Goal: Use online tool/utility: Utilize a website feature to perform a specific function

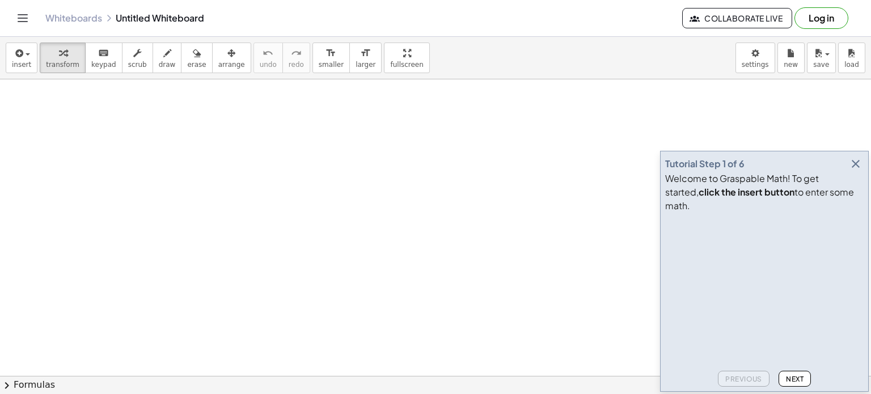
drag, startPoint x: 85, startPoint y: 140, endPoint x: 182, endPoint y: 161, distance: 99.1
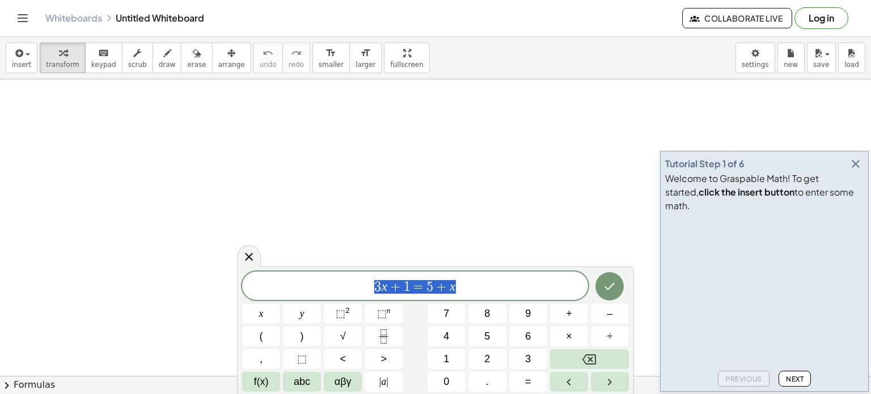
drag, startPoint x: 463, startPoint y: 286, endPoint x: 352, endPoint y: 286, distance: 111.2
click at [352, 286] on span "3 x + 1 = 5 + x" at bounding box center [415, 287] width 346 height 16
click at [606, 290] on icon "Done" at bounding box center [610, 287] width 14 height 14
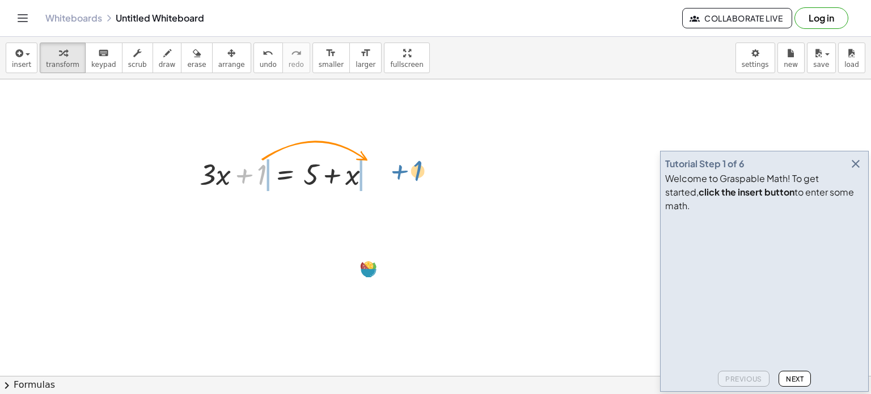
drag, startPoint x: 263, startPoint y: 172, endPoint x: 407, endPoint y: 172, distance: 144.1
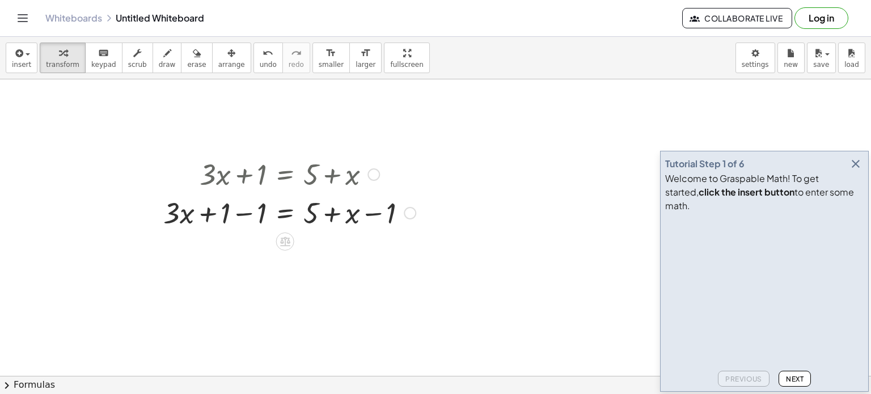
drag, startPoint x: 446, startPoint y: 231, endPoint x: 264, endPoint y: 158, distance: 195.5
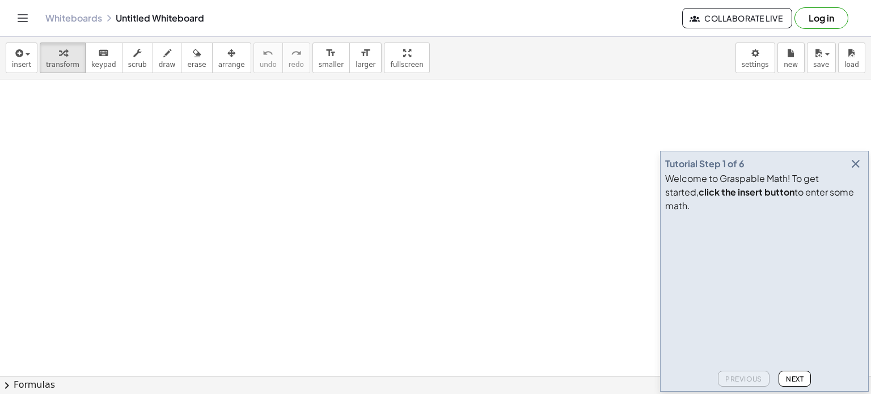
click at [858, 171] on icon "button" at bounding box center [856, 164] width 14 height 14
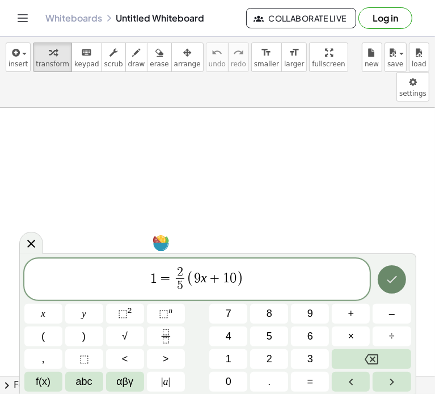
click at [392, 286] on icon "Done" at bounding box center [392, 280] width 14 height 14
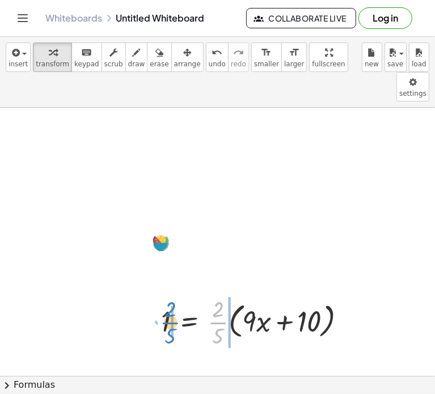
drag, startPoint x: 221, startPoint y: 293, endPoint x: 173, endPoint y: 293, distance: 47.6
click at [173, 293] on div at bounding box center [258, 321] width 206 height 57
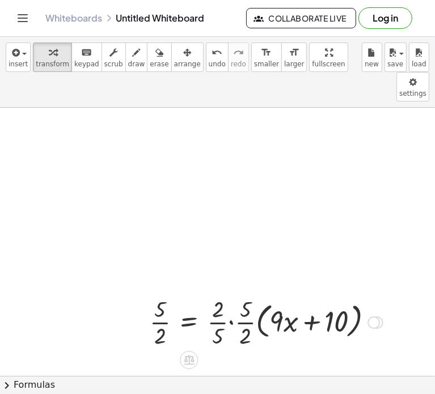
click at [218, 299] on div at bounding box center [266, 321] width 244 height 57
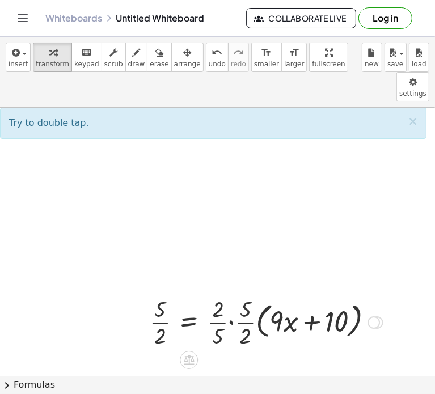
click at [217, 293] on div at bounding box center [266, 321] width 244 height 57
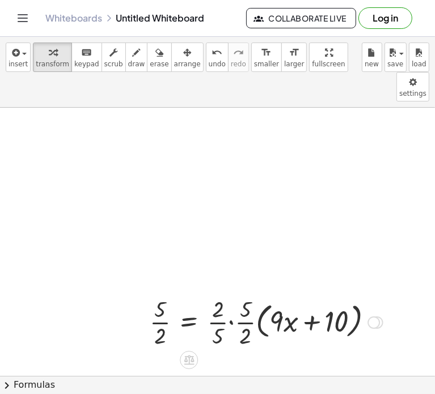
click at [217, 293] on div at bounding box center [266, 321] width 244 height 57
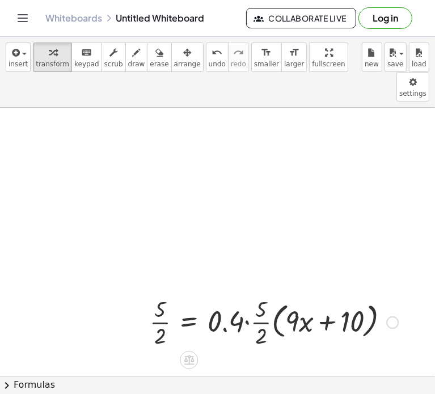
click at [230, 294] on div at bounding box center [274, 321] width 260 height 57
click at [220, 294] on div at bounding box center [274, 321] width 260 height 57
click at [244, 298] on div at bounding box center [274, 321] width 260 height 57
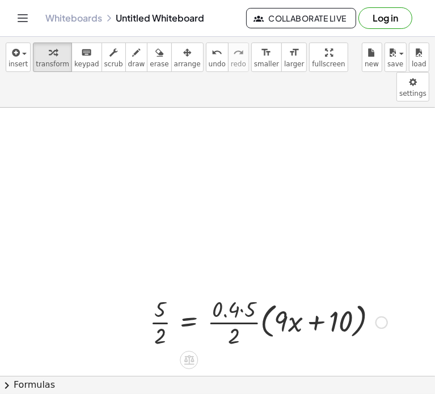
click at [232, 293] on div at bounding box center [268, 321] width 249 height 57
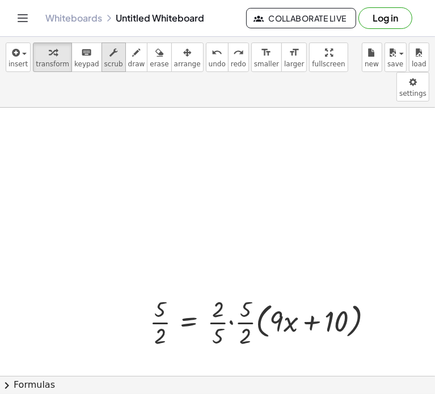
click at [104, 65] on span "scrub" at bounding box center [113, 64] width 19 height 8
drag, startPoint x: 217, startPoint y: 262, endPoint x: 211, endPoint y: 328, distance: 66.6
click at [219, 298] on div at bounding box center [266, 321] width 244 height 57
click at [220, 293] on div at bounding box center [266, 321] width 244 height 57
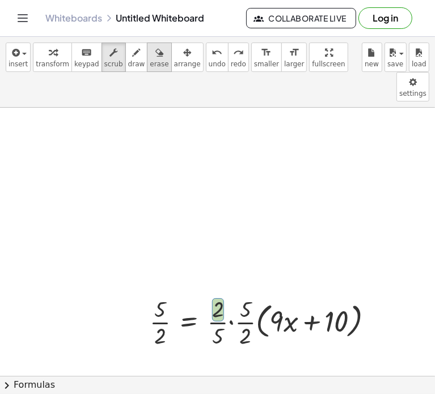
click at [150, 61] on span "erase" at bounding box center [159, 64] width 19 height 8
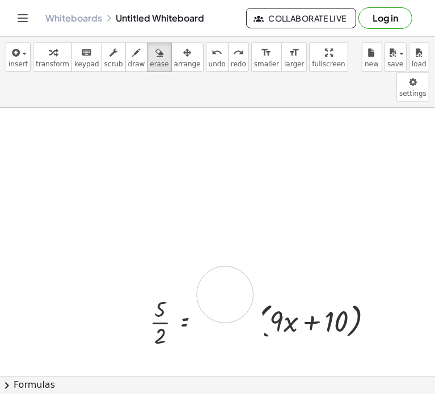
drag, startPoint x: 212, startPoint y: 340, endPoint x: 225, endPoint y: 264, distance: 77.2
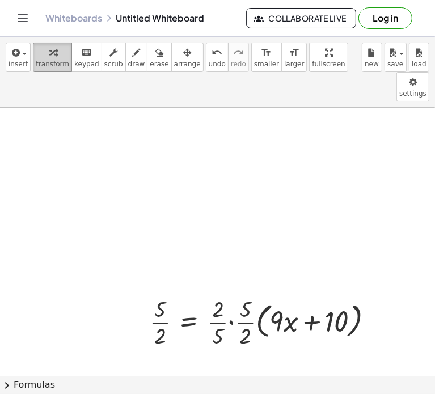
click at [54, 61] on span "transform" at bounding box center [52, 64] width 33 height 8
click at [221, 293] on div at bounding box center [266, 321] width 244 height 57
click at [222, 311] on div at bounding box center [266, 321] width 244 height 57
click at [383, 316] on div at bounding box center [377, 322] width 12 height 12
click at [379, 316] on div "Transform line Copy line as LaTeX Copy derivation as LaTeX Expand new lines: On" at bounding box center [374, 322] width 12 height 12
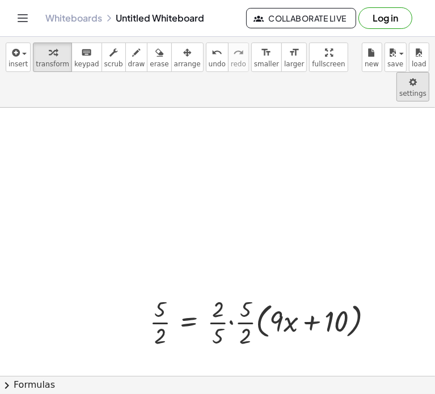
click at [350, 67] on body "Graspable Math Activities Get Started Activity Bank Assigned Work Classes White…" at bounding box center [217, 197] width 435 height 394
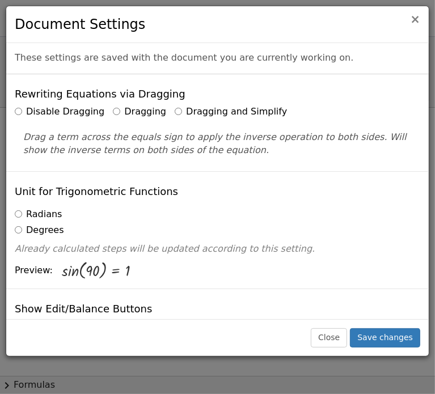
click at [415, 22] on span "×" at bounding box center [415, 19] width 10 height 14
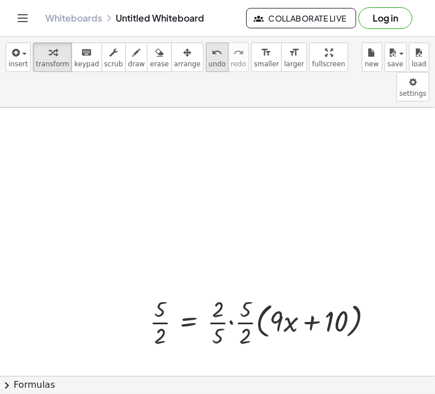
click at [209, 61] on span "undo" at bounding box center [217, 64] width 17 height 8
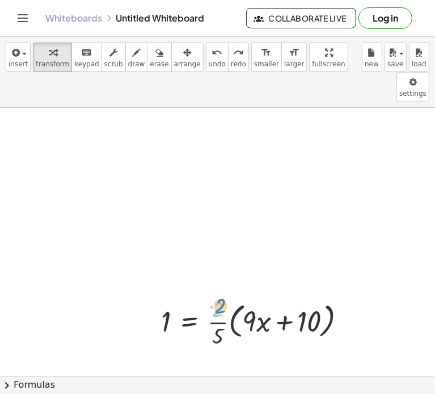
click at [222, 293] on div at bounding box center [258, 321] width 206 height 57
click at [52, 61] on span "transform" at bounding box center [52, 64] width 33 height 8
drag, startPoint x: 218, startPoint y: 299, endPoint x: 176, endPoint y: 301, distance: 42.6
click at [176, 301] on div at bounding box center [258, 321] width 206 height 57
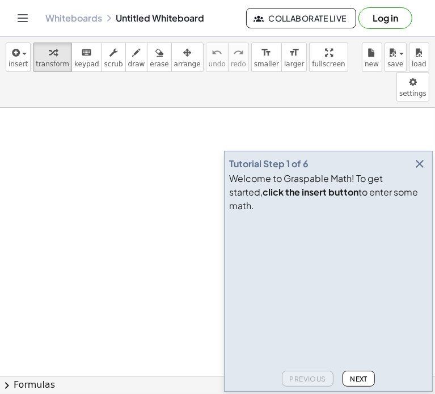
click at [423, 171] on icon "button" at bounding box center [420, 164] width 14 height 14
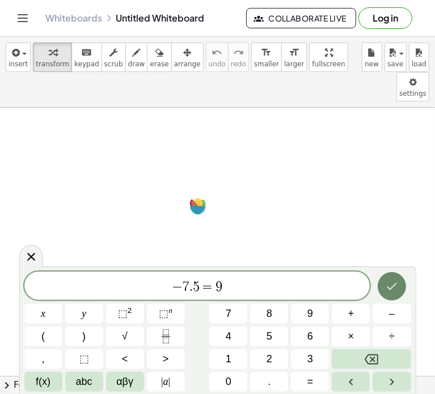
click at [391, 286] on icon "Done" at bounding box center [392, 287] width 14 height 14
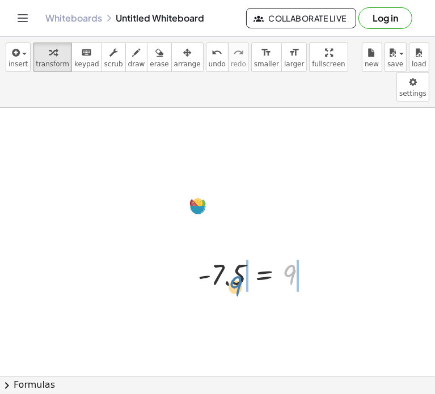
drag, startPoint x: 293, startPoint y: 243, endPoint x: 223, endPoint y: 251, distance: 70.2
click at [223, 256] on div at bounding box center [257, 274] width 130 height 37
drag, startPoint x: 290, startPoint y: 240, endPoint x: 241, endPoint y: 248, distance: 49.4
click at [241, 256] on div at bounding box center [257, 274] width 130 height 37
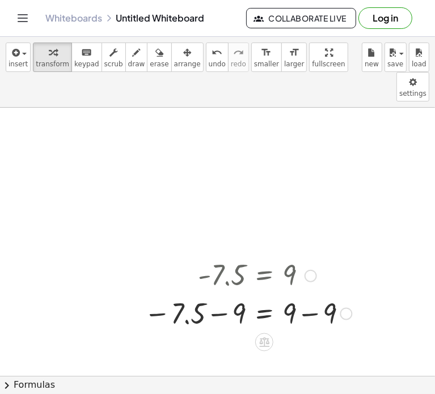
click at [223, 293] on div at bounding box center [247, 312] width 219 height 39
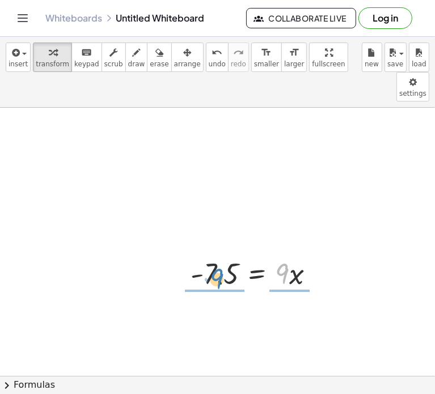
drag, startPoint x: 280, startPoint y: 238, endPoint x: 213, endPoint y: 242, distance: 67.0
click at [213, 254] on div at bounding box center [257, 273] width 145 height 39
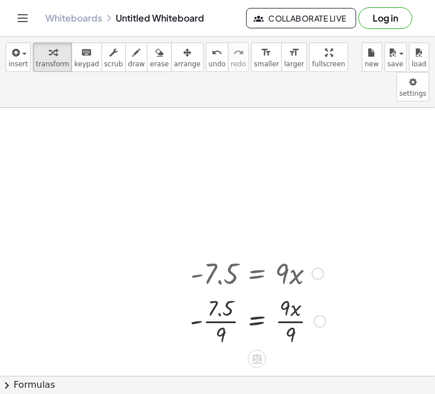
click at [213, 292] on div at bounding box center [257, 320] width 147 height 57
click at [213, 292] on div at bounding box center [235, 320] width 191 height 57
click at [193, 292] on div at bounding box center [235, 320] width 191 height 57
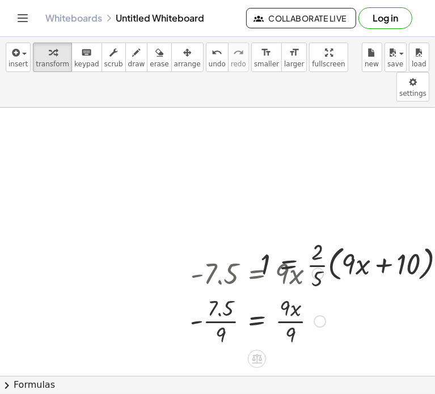
drag, startPoint x: 347, startPoint y: 278, endPoint x: 209, endPoint y: 262, distance: 139.3
click at [150, 62] on span "erase" at bounding box center [159, 64] width 19 height 8
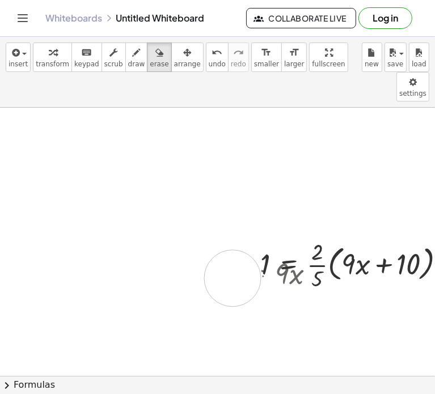
drag, startPoint x: 319, startPoint y: 302, endPoint x: 237, endPoint y: 251, distance: 96.8
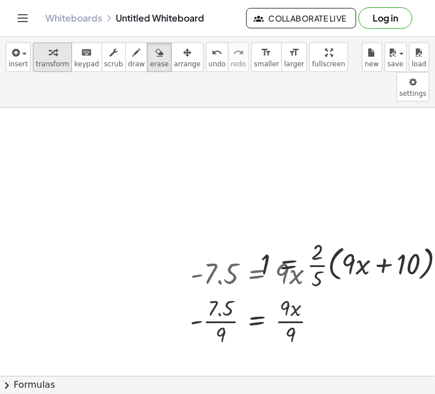
click at [40, 56] on div "button" at bounding box center [52, 52] width 33 height 14
click at [206, 58] on button "undo undo" at bounding box center [217, 57] width 23 height 29
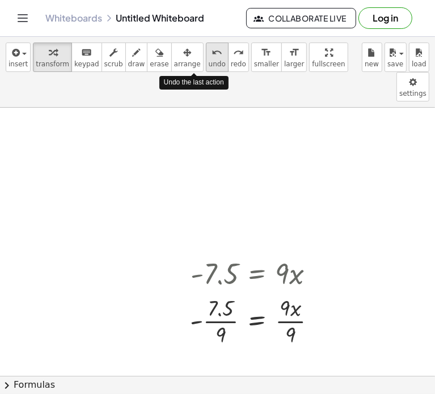
click at [206, 58] on button "undo undo" at bounding box center [217, 57] width 23 height 29
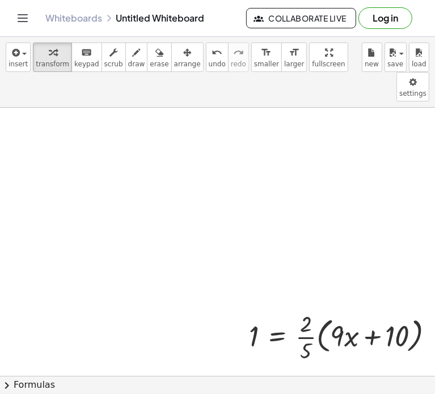
drag, startPoint x: 305, startPoint y: 238, endPoint x: 246, endPoint y: 219, distance: 61.7
click at [303, 308] on div at bounding box center [346, 336] width 206 height 57
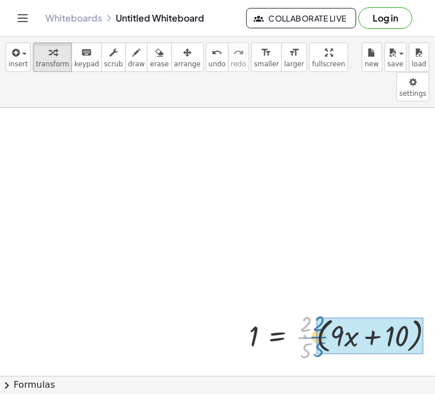
drag, startPoint x: 306, startPoint y: 304, endPoint x: 319, endPoint y: 304, distance: 13.6
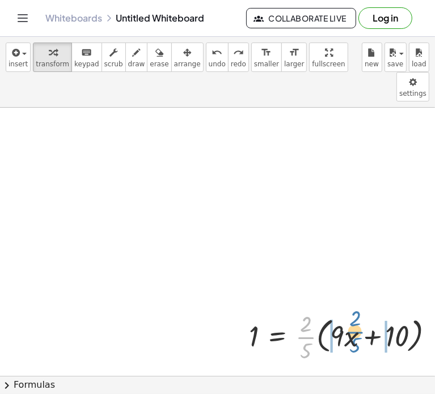
drag, startPoint x: 301, startPoint y: 310, endPoint x: 348, endPoint y: 305, distance: 48.0
click at [348, 308] on div at bounding box center [346, 336] width 206 height 57
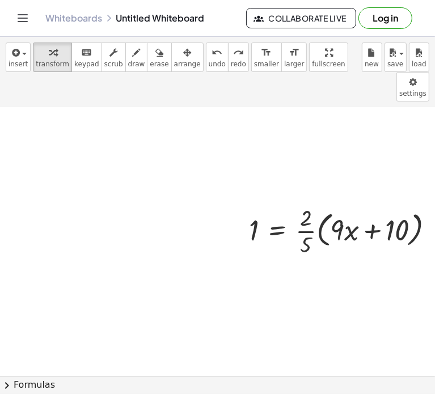
scroll to position [105, 0]
